Goal: Task Accomplishment & Management: Use online tool/utility

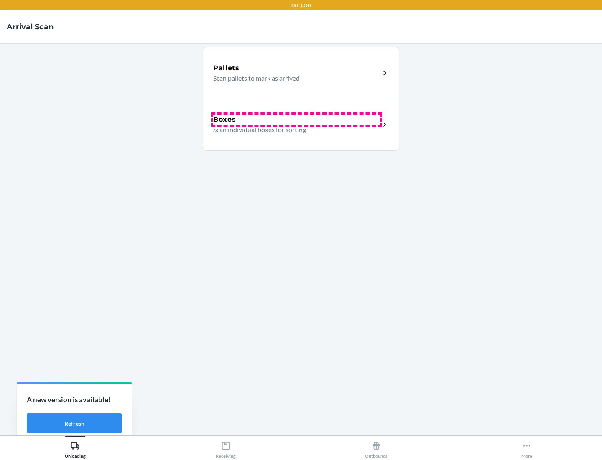
click at [297, 120] on div "Boxes" at bounding box center [296, 120] width 167 height 10
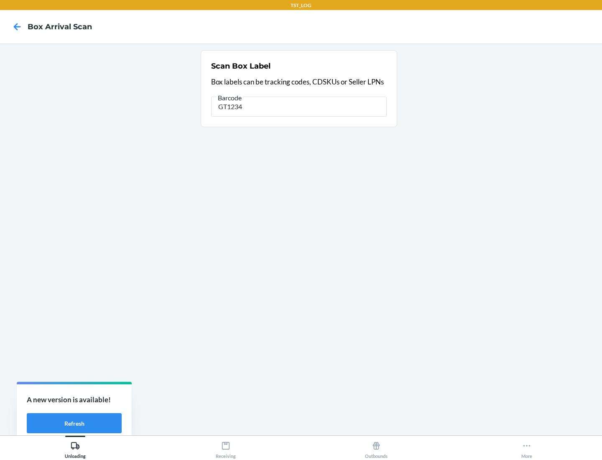
type input "GT1234"
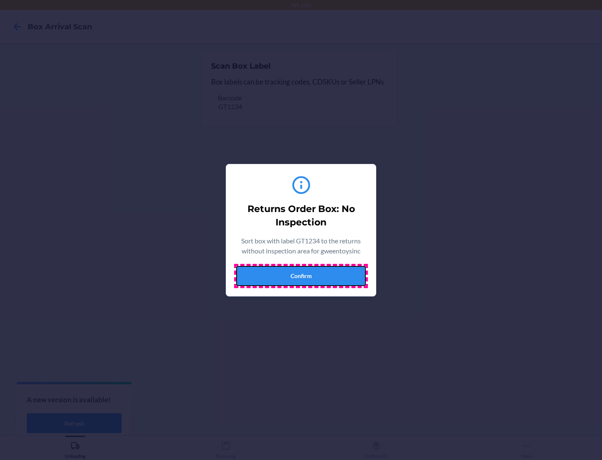
click at [301, 276] on button "Confirm" at bounding box center [301, 276] width 130 height 20
